Goal: Check status: Check status

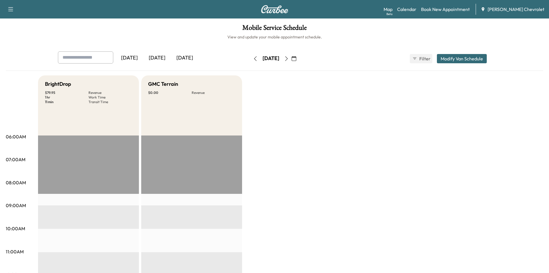
click at [179, 58] on div "[DATE]" at bounding box center [185, 57] width 28 height 13
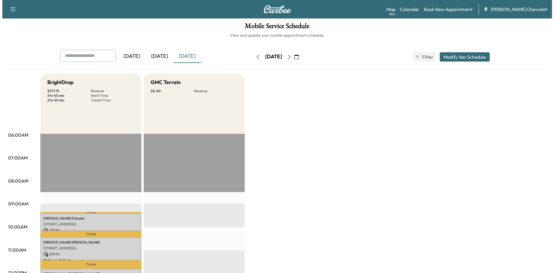
scroll to position [115, 0]
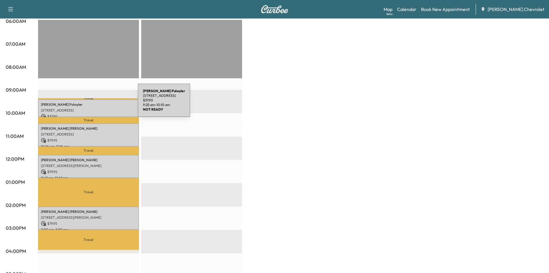
click at [95, 104] on p "[PERSON_NAME]" at bounding box center [88, 104] width 95 height 5
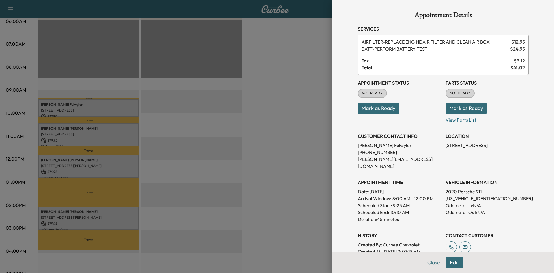
click at [452, 119] on p "View Parts List" at bounding box center [486, 118] width 83 height 9
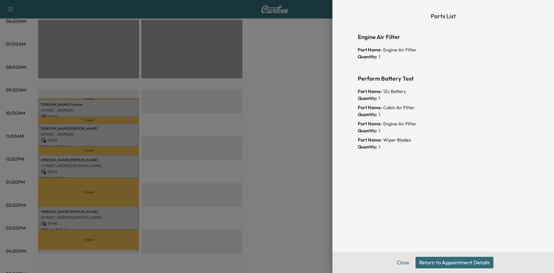
click at [446, 262] on button "Return to Appointment Details" at bounding box center [454, 262] width 78 height 12
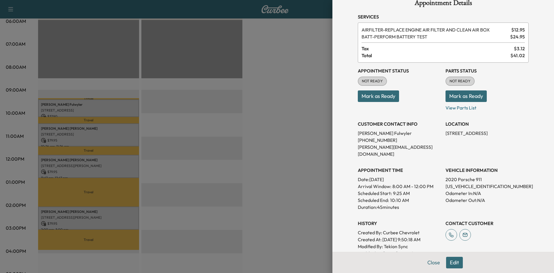
scroll to position [0, 0]
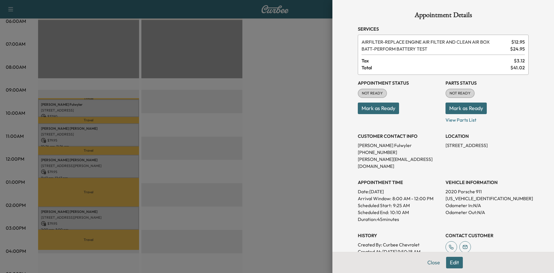
click at [460, 195] on p "[US_VEHICLE_IDENTIFICATION_NUMBER]" at bounding box center [486, 198] width 83 height 7
copy p "[US_VEHICLE_IDENTIFICATION_NUMBER]"
click at [521, 110] on p "Mark as Ready" at bounding box center [486, 106] width 83 height 16
click at [519, 90] on div "Parts Status NOT READY Mark as Ready View Parts List" at bounding box center [486, 101] width 83 height 44
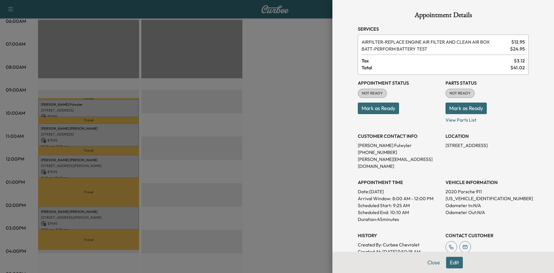
click at [284, 58] on div at bounding box center [277, 136] width 554 height 273
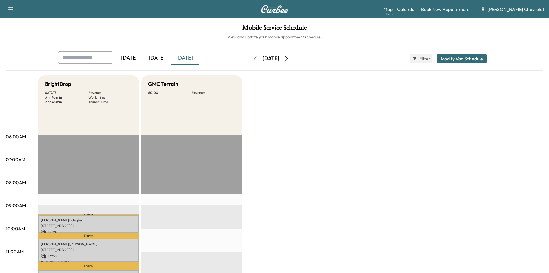
click at [159, 56] on div "[DATE]" at bounding box center [157, 57] width 28 height 13
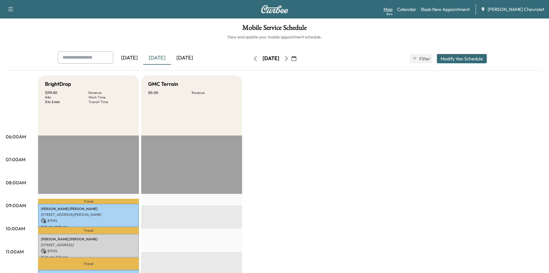
click at [393, 9] on link "Map Beta" at bounding box center [388, 9] width 9 height 7
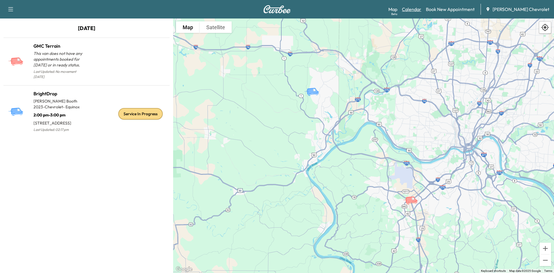
click at [419, 9] on link "Calendar" at bounding box center [411, 9] width 19 height 7
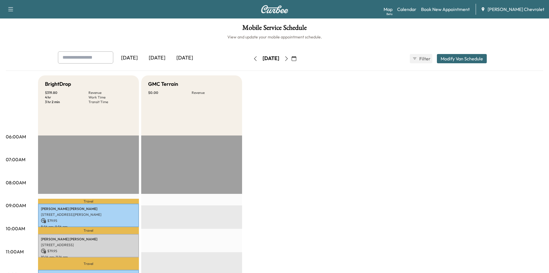
click at [186, 57] on div "[DATE]" at bounding box center [185, 57] width 28 height 13
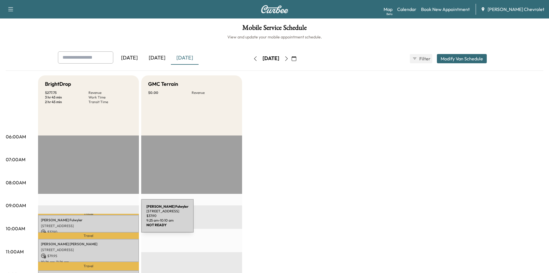
click at [98, 220] on p "[PERSON_NAME]" at bounding box center [88, 219] width 95 height 5
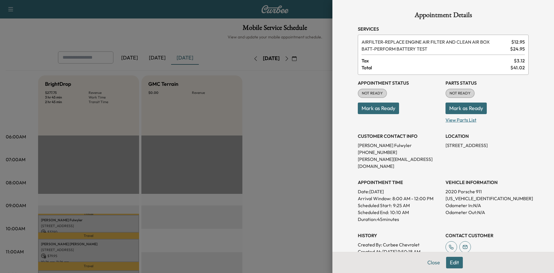
click at [457, 119] on p "View Parts List" at bounding box center [486, 118] width 83 height 9
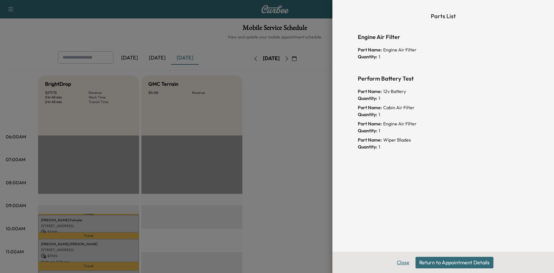
click at [406, 264] on button "Close" at bounding box center [403, 262] width 20 height 12
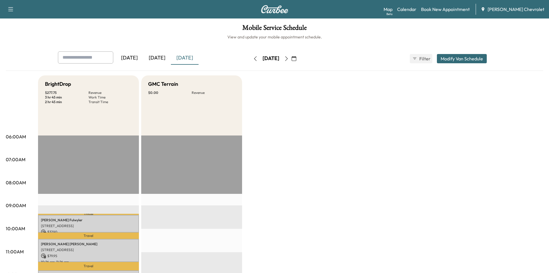
click at [165, 60] on div "[DATE]" at bounding box center [157, 57] width 28 height 13
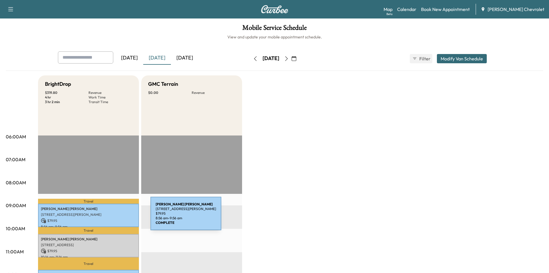
click at [107, 216] on div "[PERSON_NAME] [PERSON_NAME] [STREET_ADDRESS][PERSON_NAME] $ 79.95 8:56 am - 9:5…" at bounding box center [88, 214] width 101 height 23
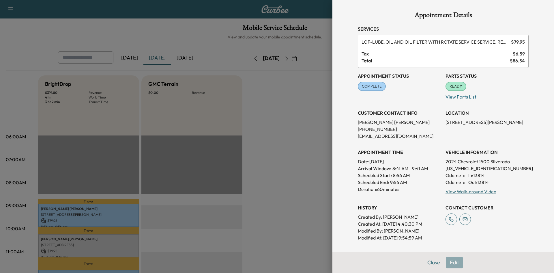
click at [251, 157] on div at bounding box center [277, 136] width 554 height 273
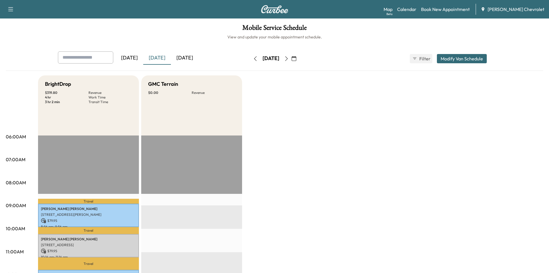
click at [181, 59] on div "[DATE]" at bounding box center [185, 57] width 28 height 13
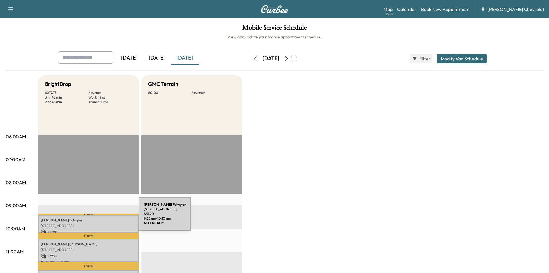
click at [96, 223] on p "[STREET_ADDRESS]" at bounding box center [88, 225] width 95 height 5
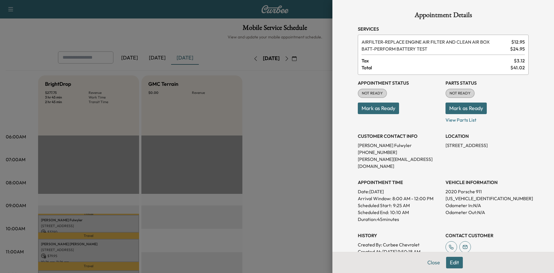
click at [279, 99] on div at bounding box center [277, 136] width 554 height 273
